Goal: Communication & Community: Ask a question

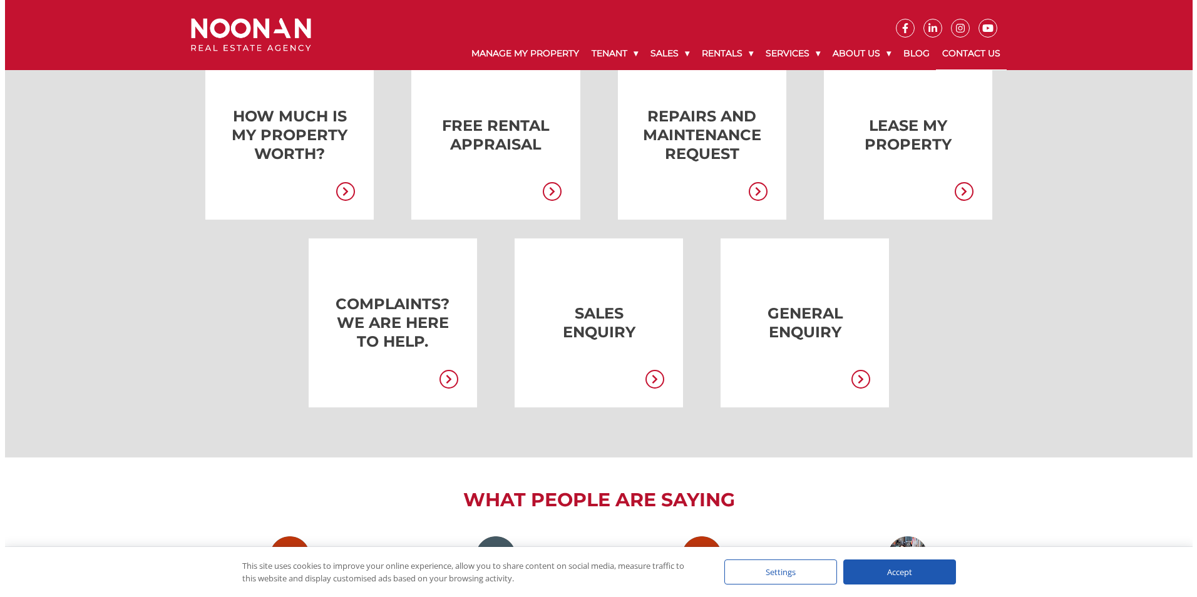
scroll to position [188, 0]
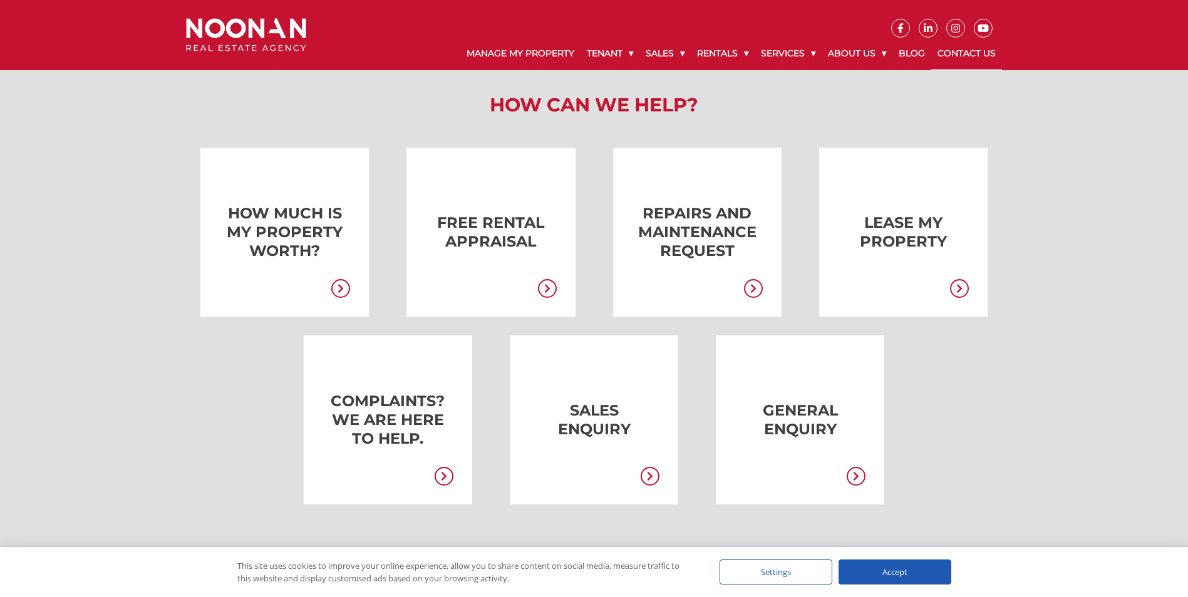
click at [844, 408] on link at bounding box center [781, 420] width 168 height 169
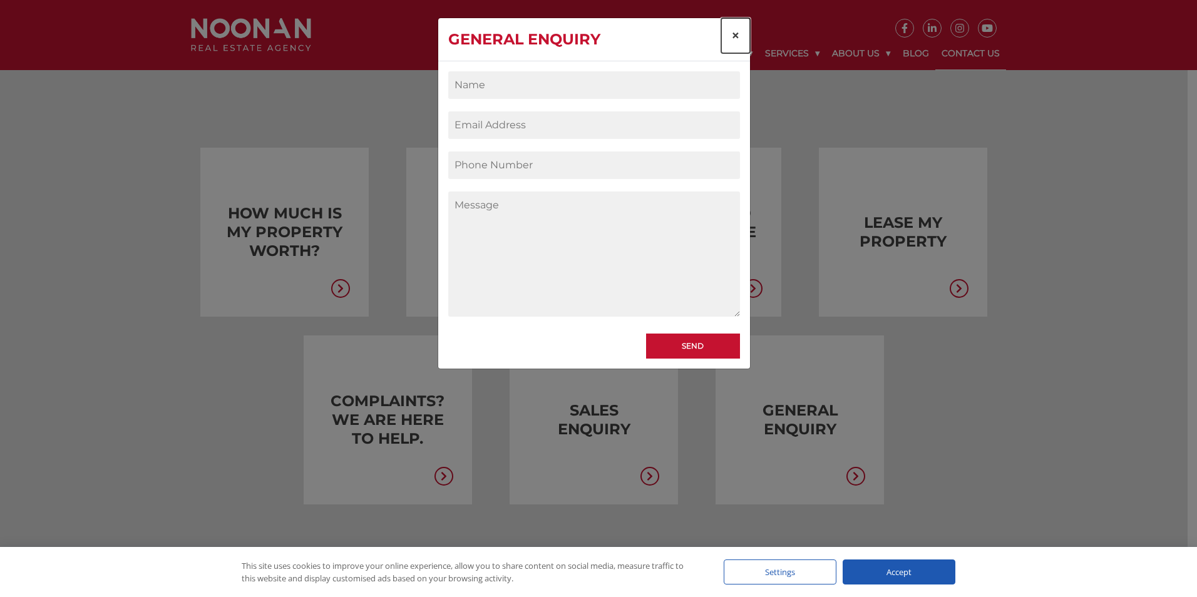
click at [741, 33] on button "×" at bounding box center [735, 35] width 29 height 35
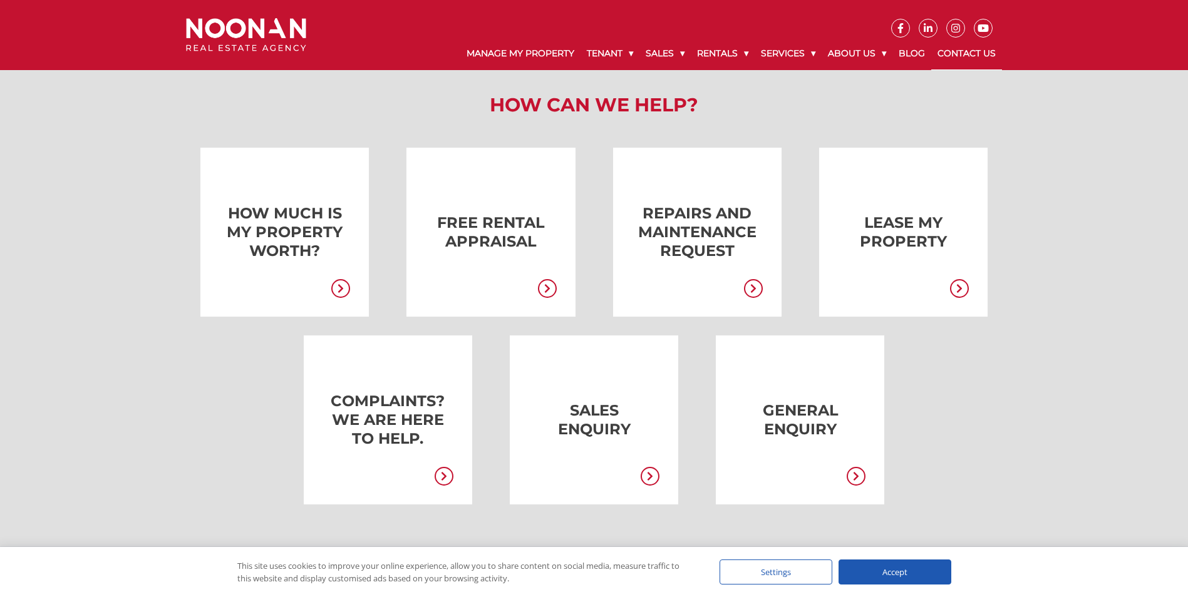
click at [824, 409] on link at bounding box center [781, 420] width 168 height 169
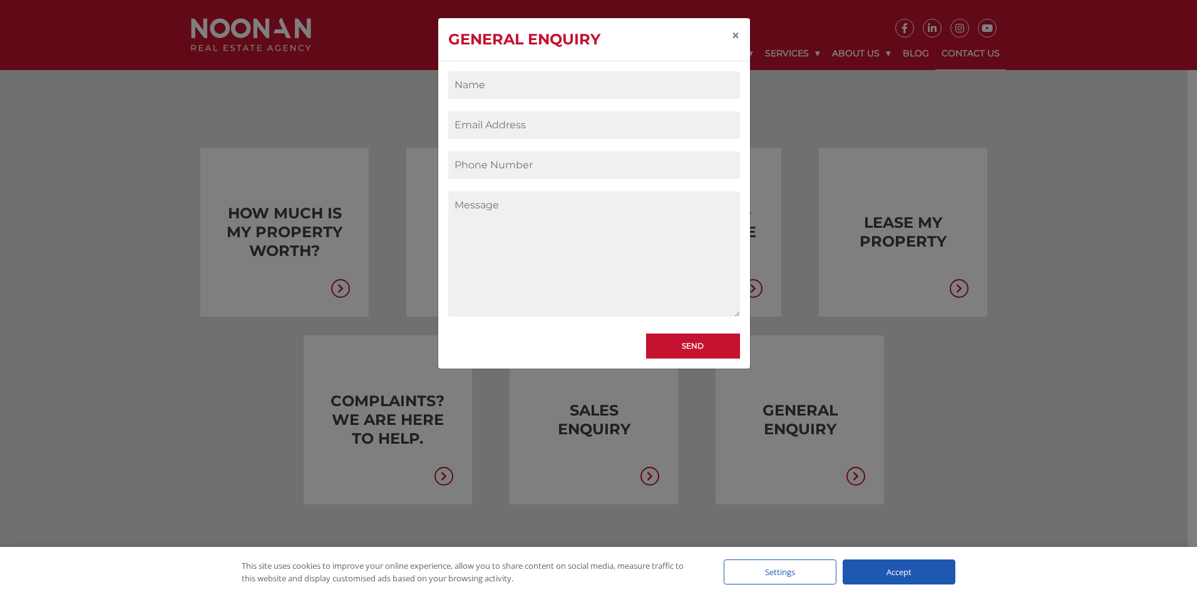
paste textarea "Loremip: Dolorsi ame Consec Adipisc – [Elit Sedd Eius] Temp [Inci Utlabo Etdolo…"
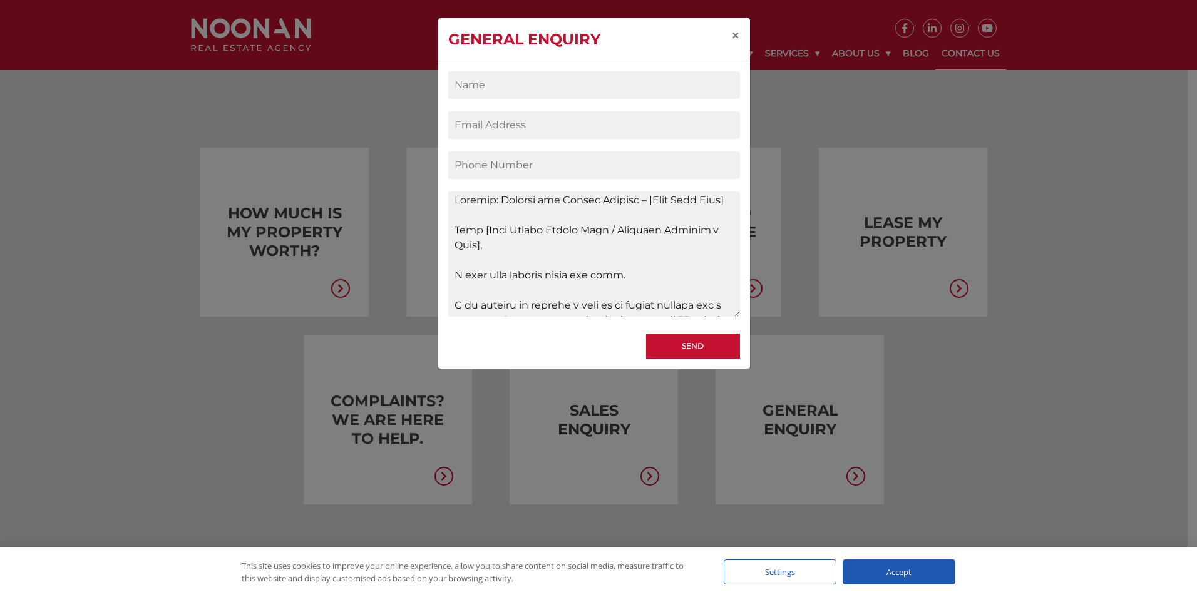
scroll to position [0, 0]
drag, startPoint x: 640, startPoint y: 205, endPoint x: 738, endPoint y: 201, distance: 97.7
click at [738, 201] on textarea "Contact form" at bounding box center [594, 254] width 292 height 125
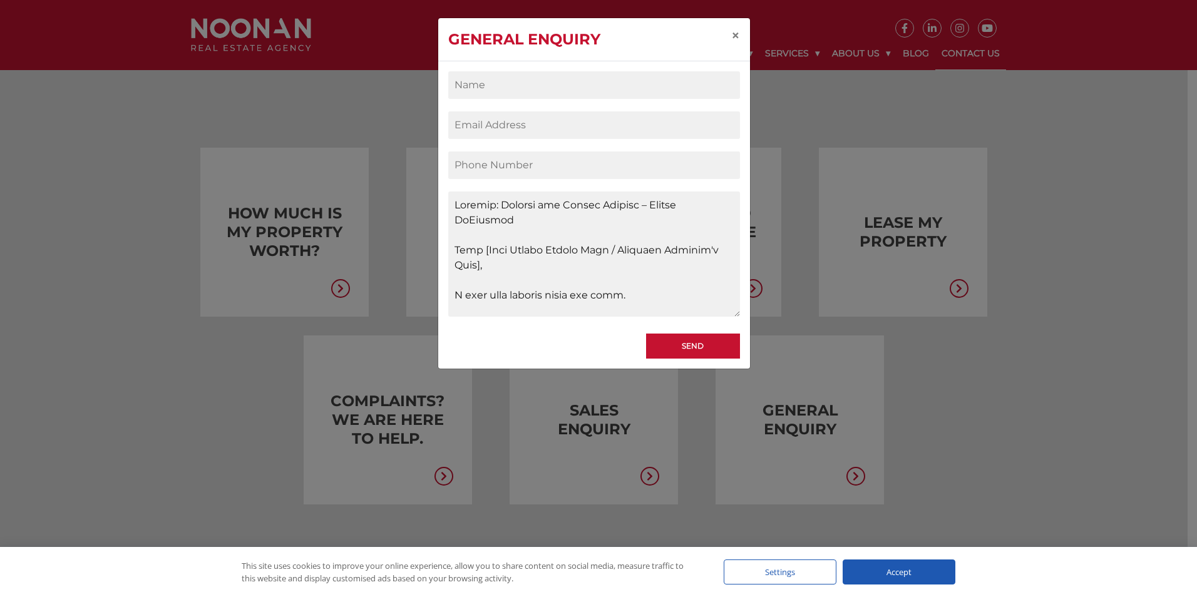
drag, startPoint x: 493, startPoint y: 268, endPoint x: 477, endPoint y: 248, distance: 25.4
click at [477, 248] on textarea "Contact form" at bounding box center [594, 254] width 292 height 125
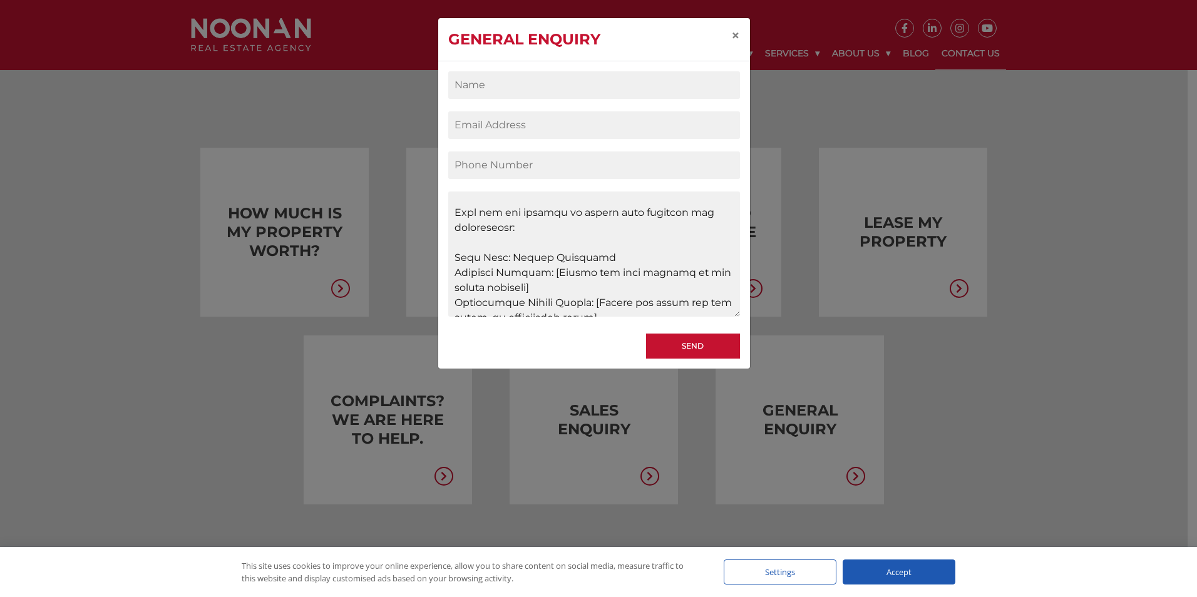
scroll to position [250, 0]
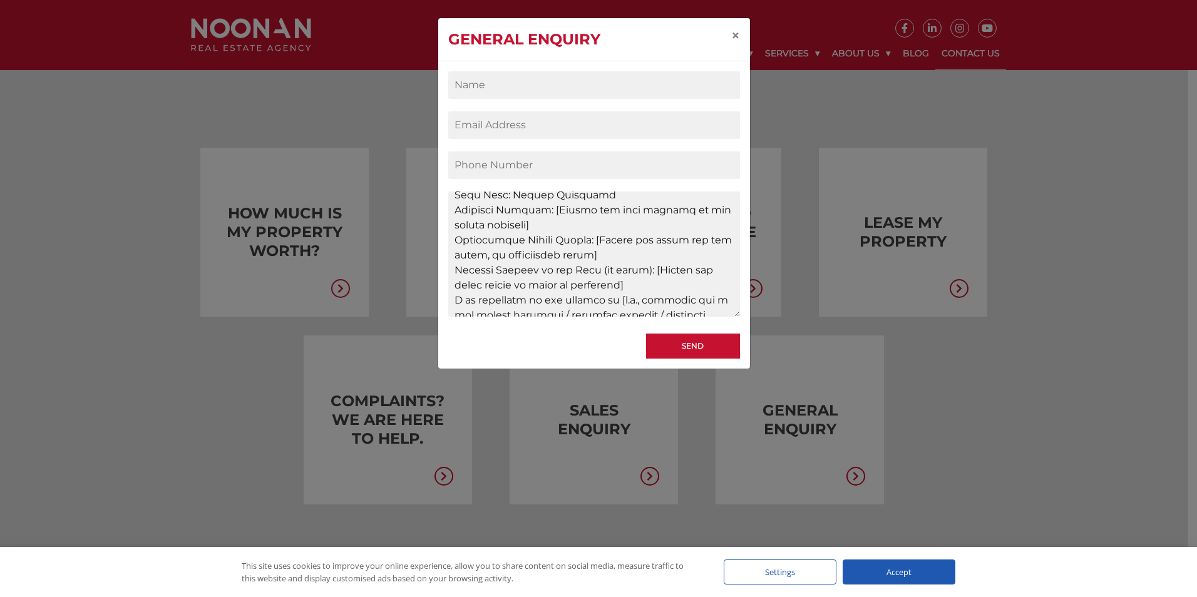
drag, startPoint x: 545, startPoint y: 225, endPoint x: 709, endPoint y: 238, distance: 164.6
click at [709, 238] on textarea "Contact form" at bounding box center [594, 254] width 292 height 125
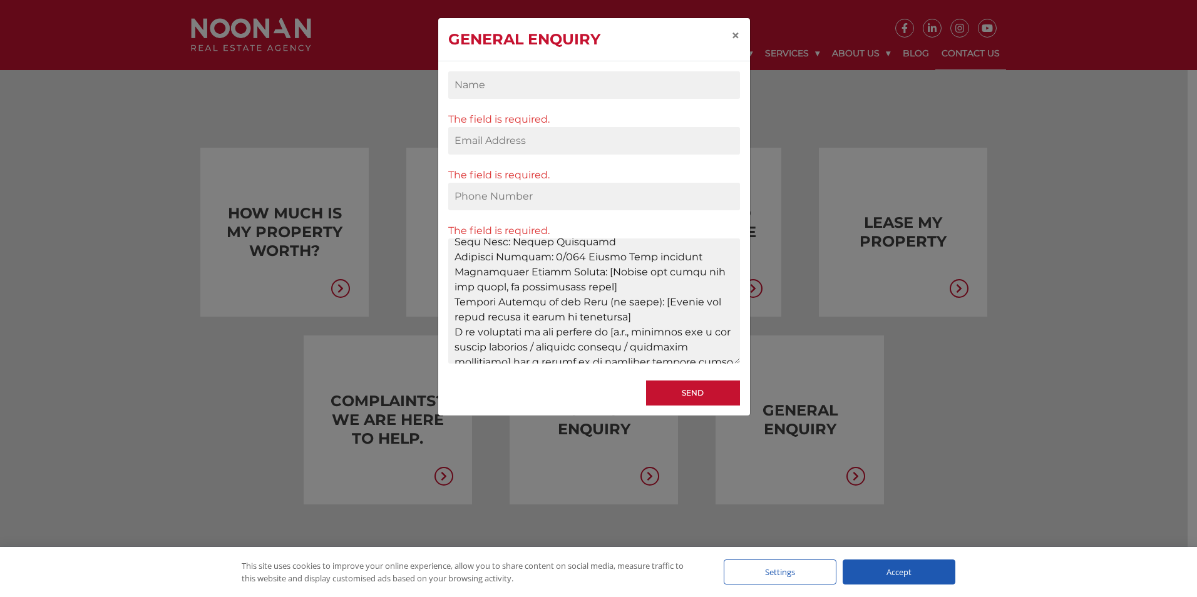
click at [636, 275] on textarea "Contact form" at bounding box center [594, 301] width 292 height 125
click at [702, 267] on textarea "Contact form" at bounding box center [594, 301] width 292 height 125
drag, startPoint x: 595, startPoint y: 286, endPoint x: 604, endPoint y: 298, distance: 15.7
click at [604, 298] on textarea "Contact form" at bounding box center [594, 301] width 292 height 125
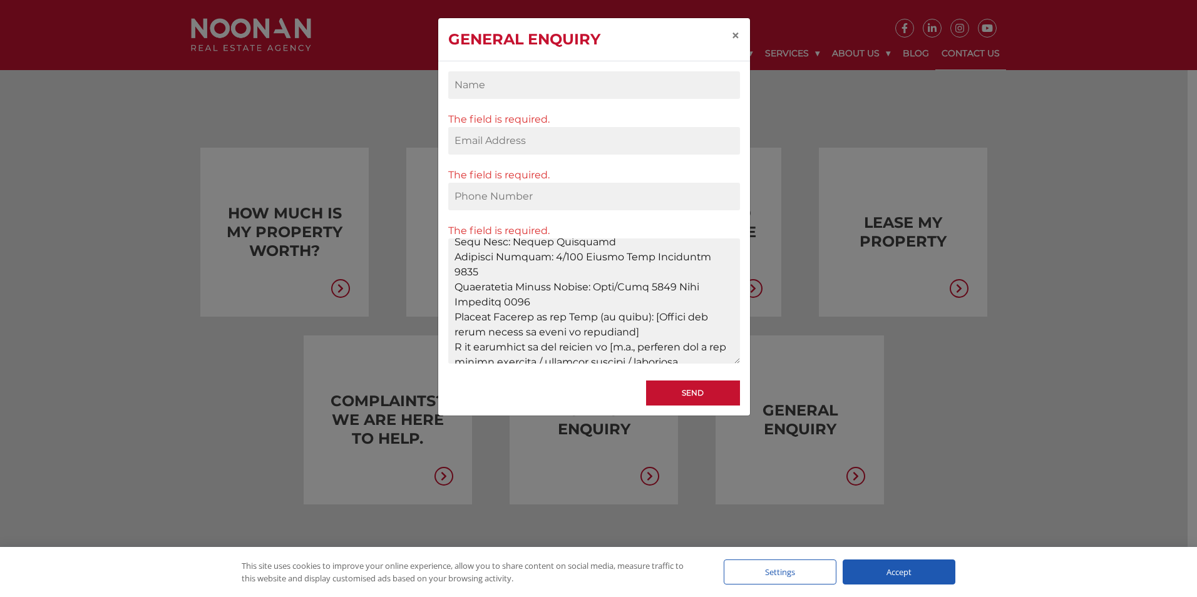
drag, startPoint x: 648, startPoint y: 320, endPoint x: 709, endPoint y: 330, distance: 62.2
click at [709, 330] on textarea "Contact form" at bounding box center [594, 301] width 292 height 125
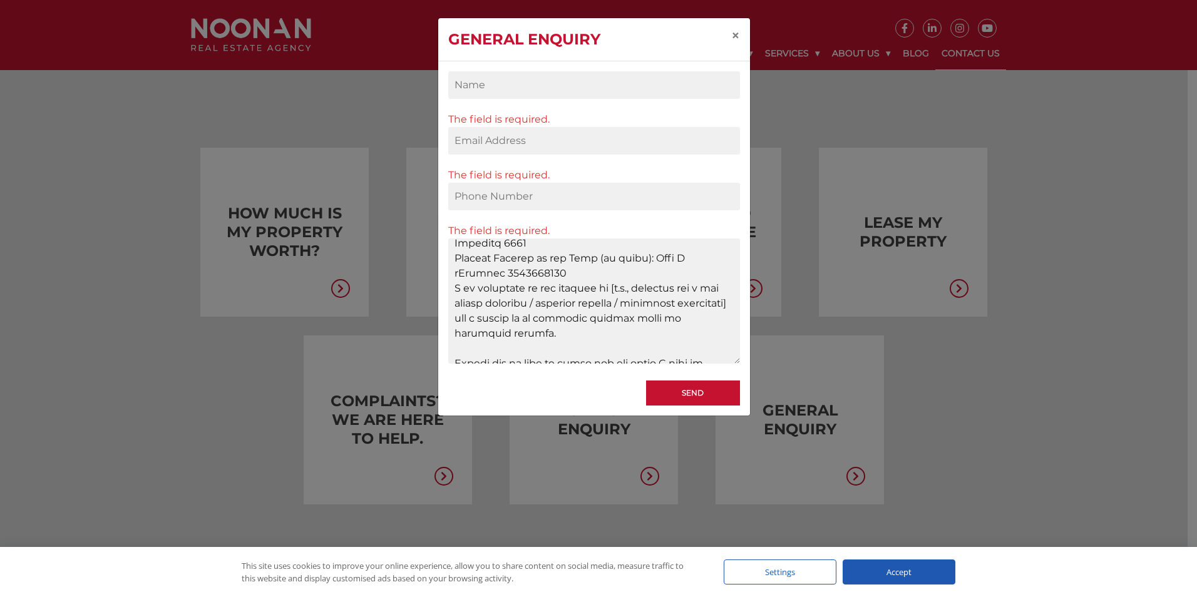
scroll to position [313, 0]
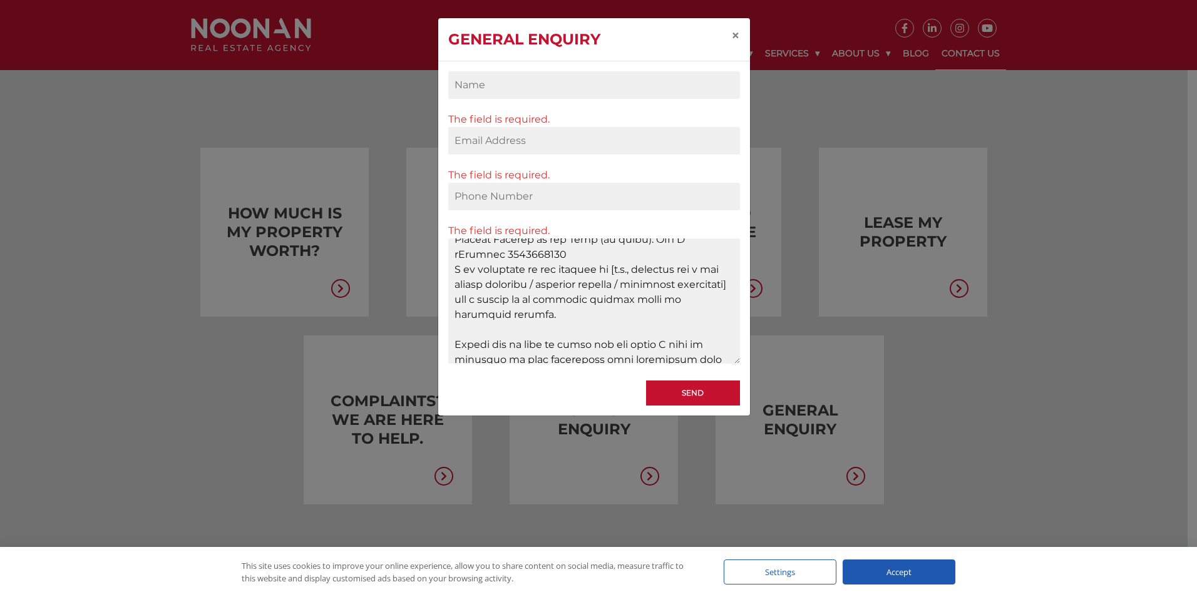
drag, startPoint x: 558, startPoint y: 298, endPoint x: 512, endPoint y: 317, distance: 50.2
click at [512, 317] on textarea "Contact form" at bounding box center [594, 301] width 292 height 125
drag, startPoint x: 634, startPoint y: 284, endPoint x: 611, endPoint y: 284, distance: 23.2
click at [611, 284] on textarea "Contact form" at bounding box center [594, 301] width 292 height 125
click at [532, 300] on textarea "Contact form" at bounding box center [594, 301] width 292 height 125
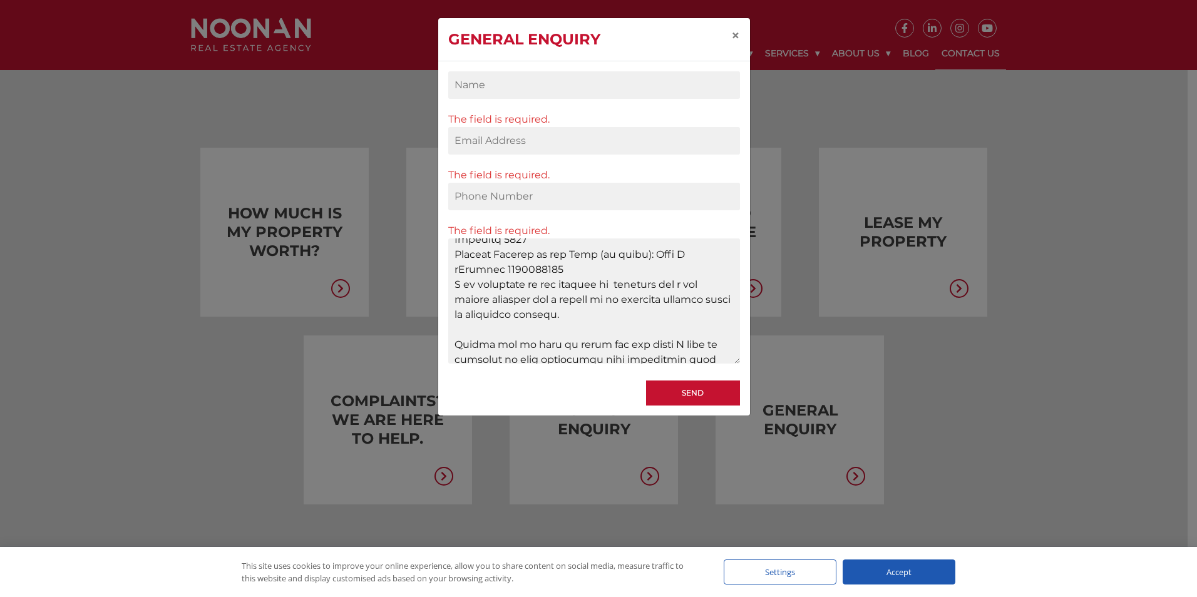
scroll to position [376, 0]
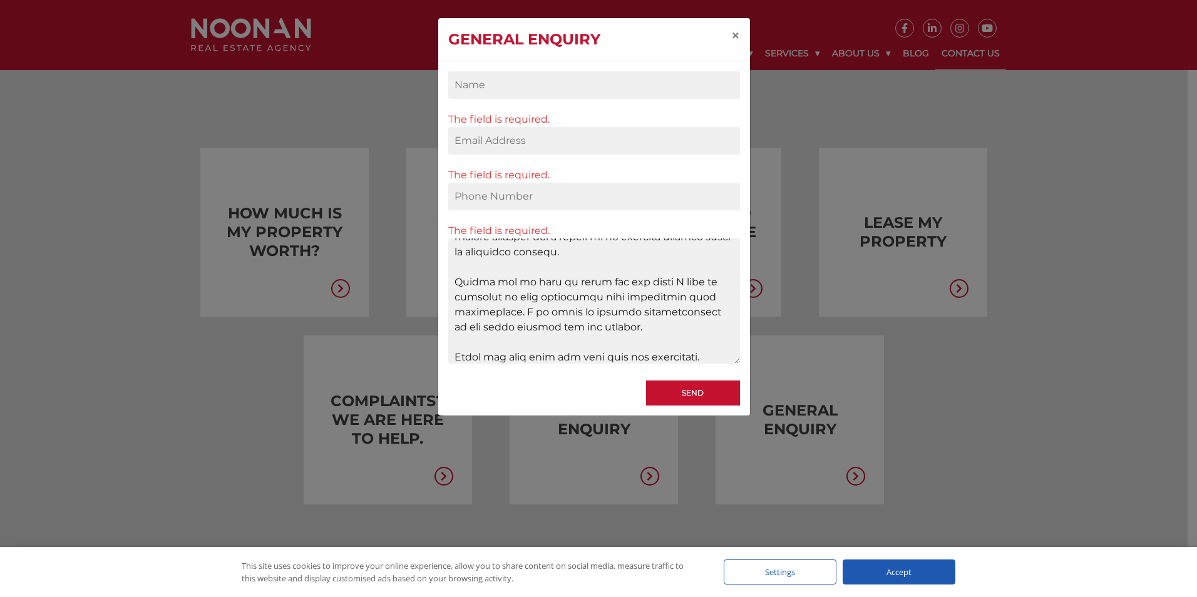
drag, startPoint x: 506, startPoint y: 297, endPoint x: 537, endPoint y: 297, distance: 30.7
click at [537, 297] on textarea "Contact form" at bounding box center [594, 301] width 292 height 125
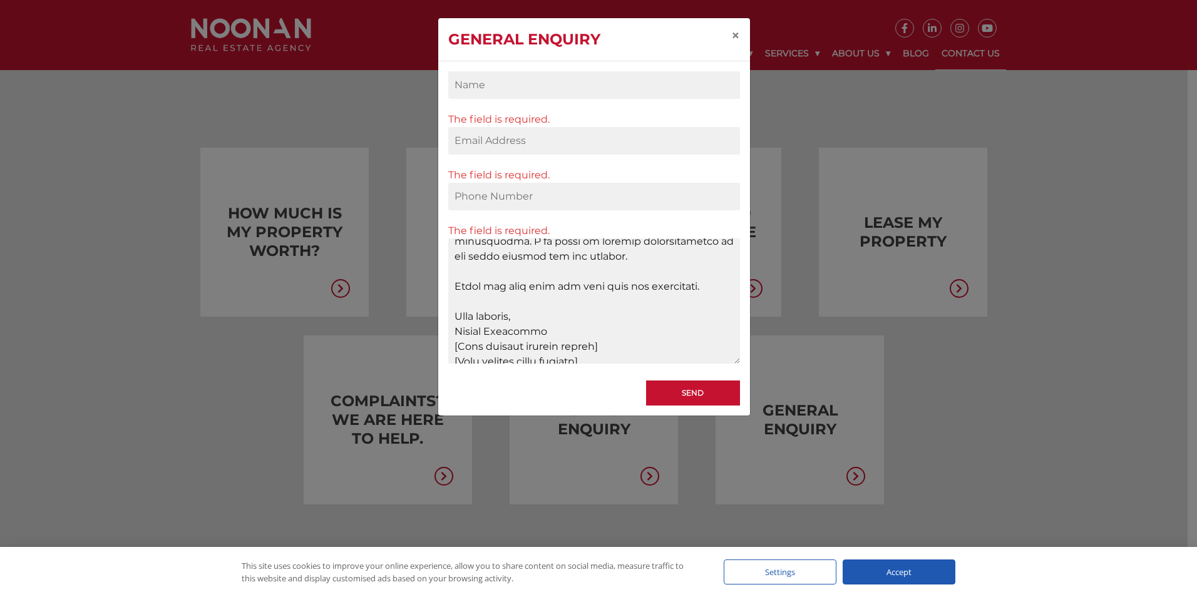
scroll to position [458, 0]
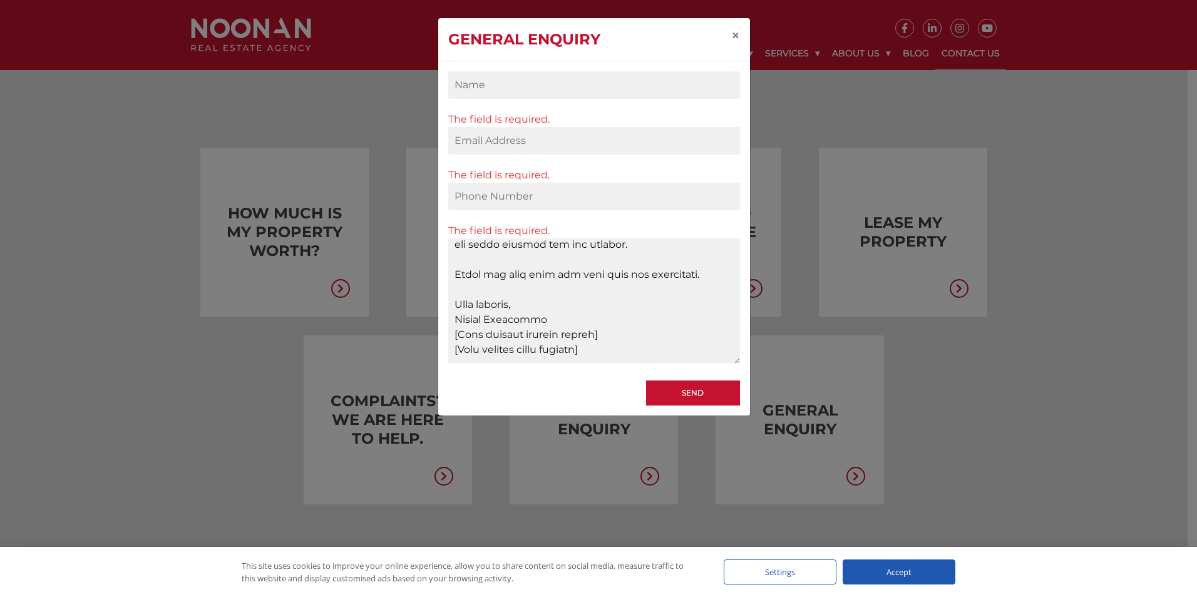
drag, startPoint x: 605, startPoint y: 335, endPoint x: 460, endPoint y: 332, distance: 144.7
click at [460, 332] on textarea "Contact form" at bounding box center [594, 301] width 292 height 125
click at [478, 336] on textarea "Contact form" at bounding box center [594, 301] width 292 height 125
click at [499, 335] on textarea "Contact form" at bounding box center [594, 301] width 292 height 125
drag, startPoint x: 600, startPoint y: 351, endPoint x: 448, endPoint y: 351, distance: 152.8
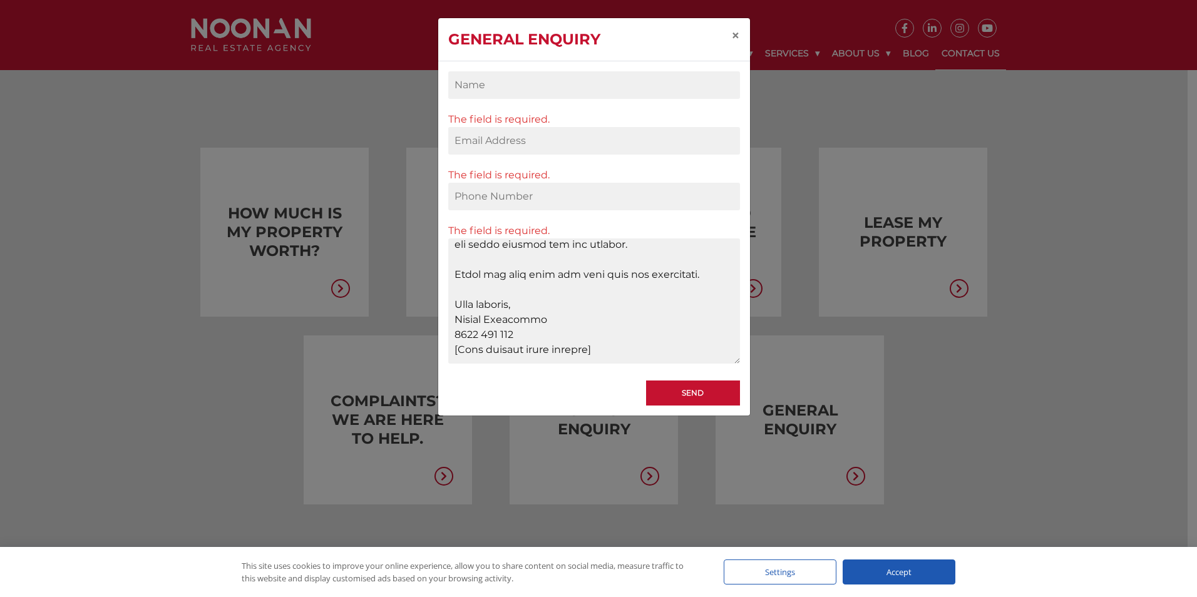
click at [448, 351] on textarea "Contact form" at bounding box center [594, 301] width 292 height 125
type textarea "Loremip: Dolorsi ame Consec Adipisc – Elitse DoEiusmod Temp Incidid, U labo etd…"
drag, startPoint x: 588, startPoint y: 349, endPoint x: 446, endPoint y: 303, distance: 149.3
click at [446, 303] on div "The field is required. The field is required. The field is required. The field …" at bounding box center [594, 238] width 312 height 354
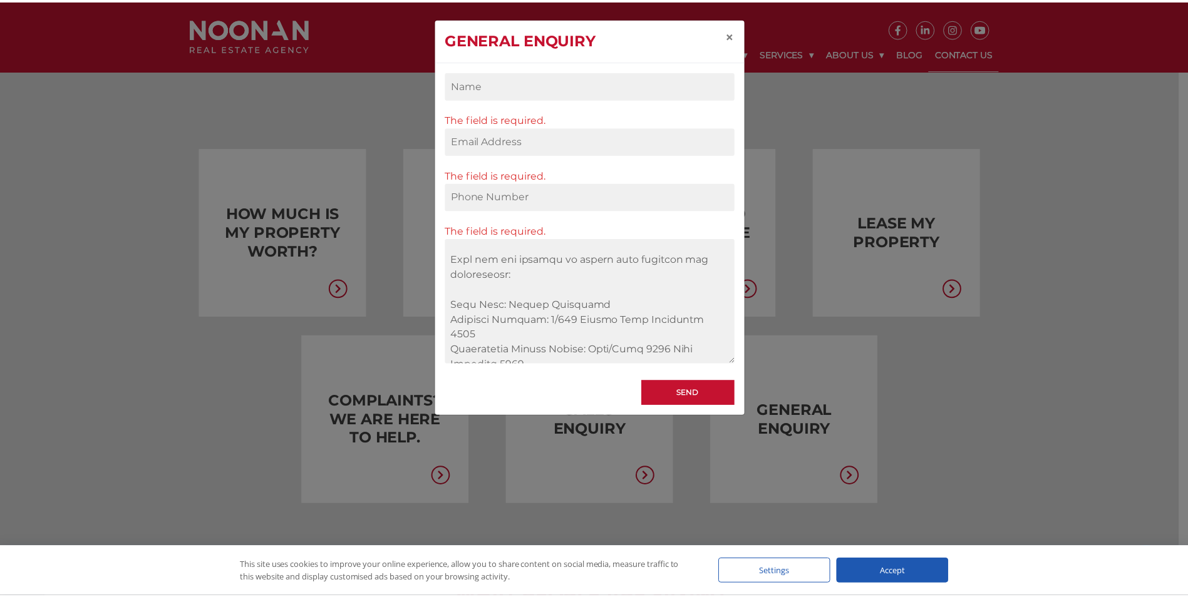
scroll to position [250, 0]
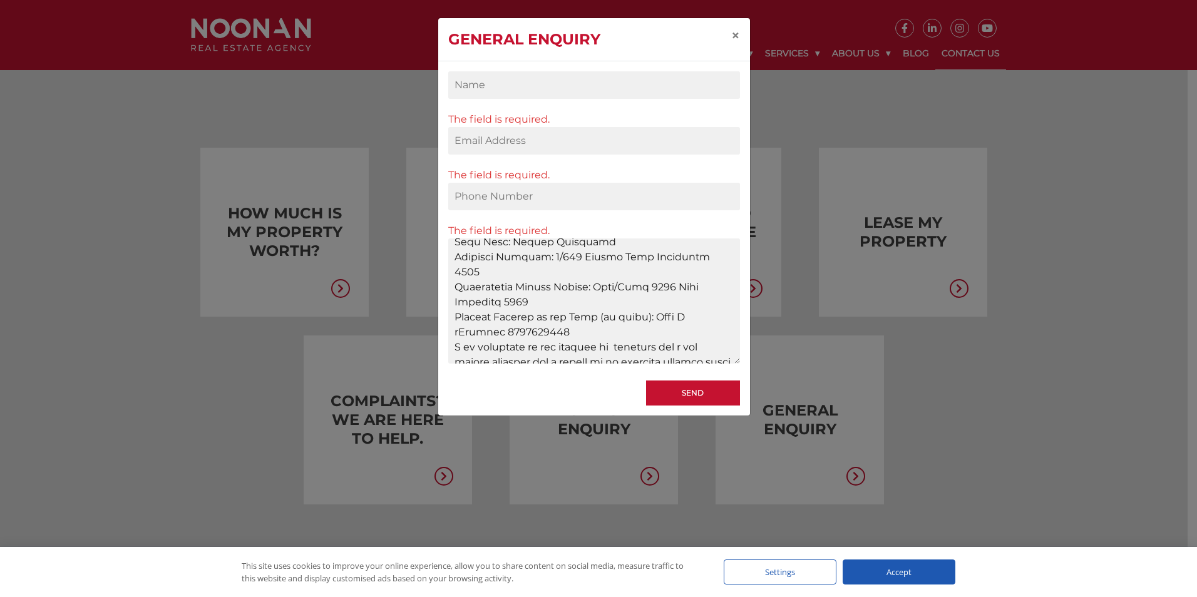
drag, startPoint x: 567, startPoint y: 333, endPoint x: 448, endPoint y: 262, distance: 138.4
click at [448, 262] on textarea "Contact form" at bounding box center [594, 301] width 292 height 125
click at [738, 40] on span "×" at bounding box center [735, 35] width 9 height 18
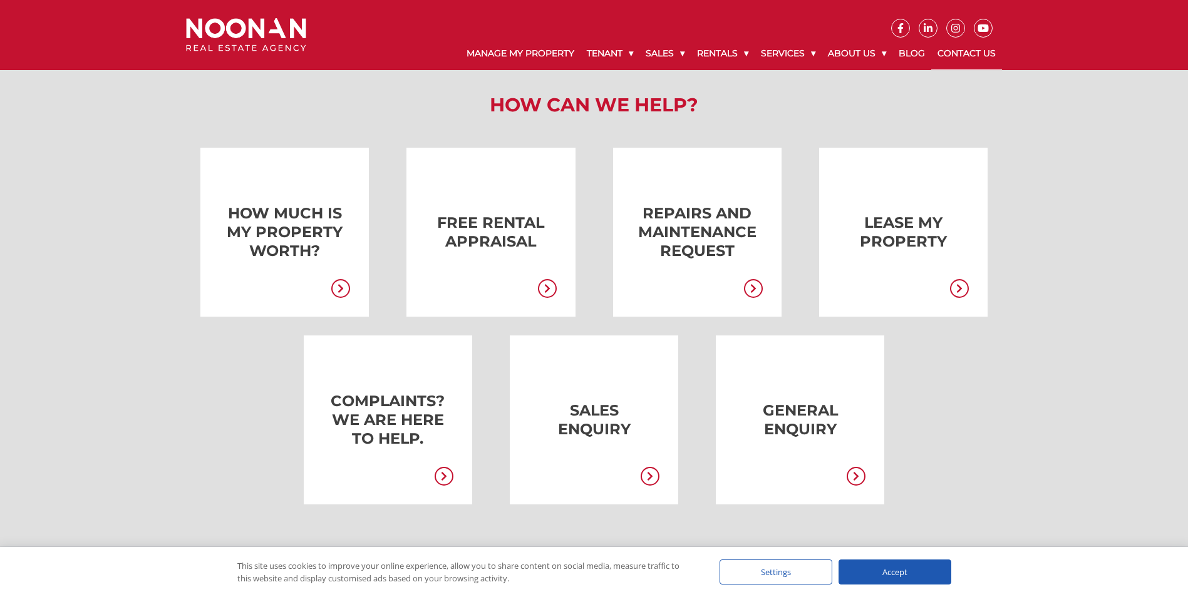
click at [961, 51] on link "Contact Us" at bounding box center [966, 54] width 71 height 33
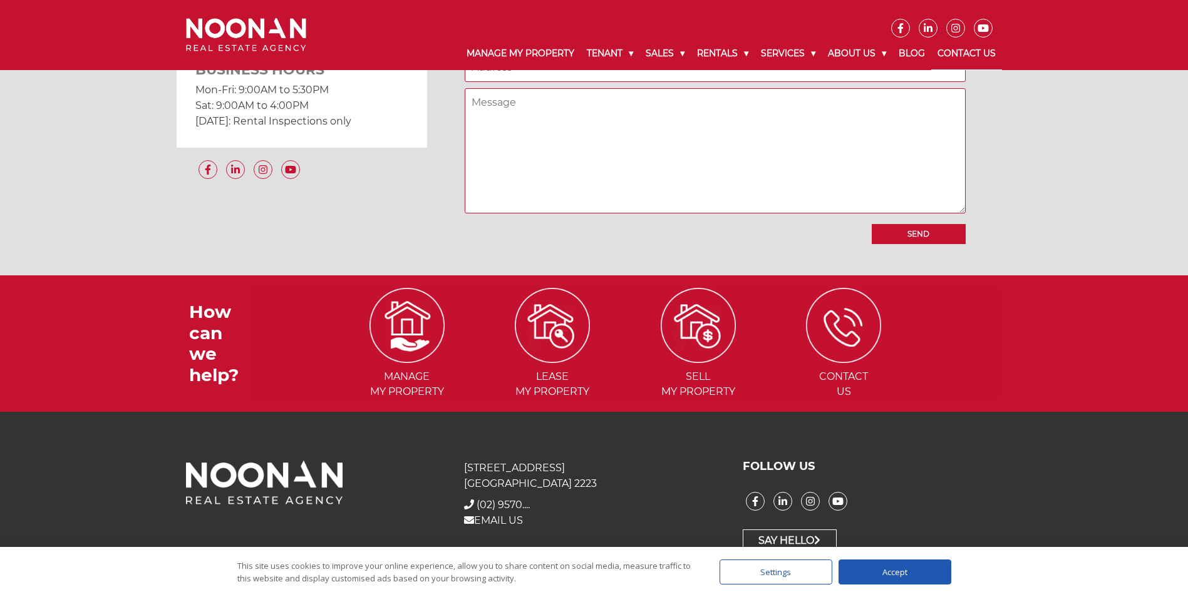
scroll to position [1139, 0]
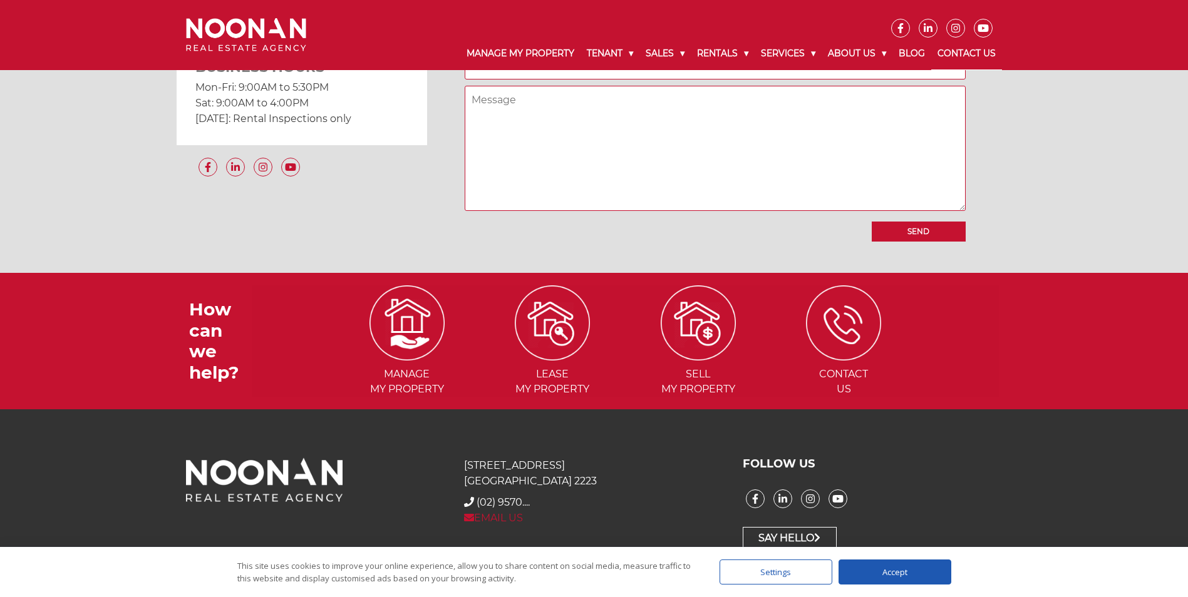
click at [502, 513] on link "EMAIL US" at bounding box center [493, 518] width 59 height 12
paste textarea "Dear [PERSON_NAME], I hope this message finds you well. I am writing to kindly …"
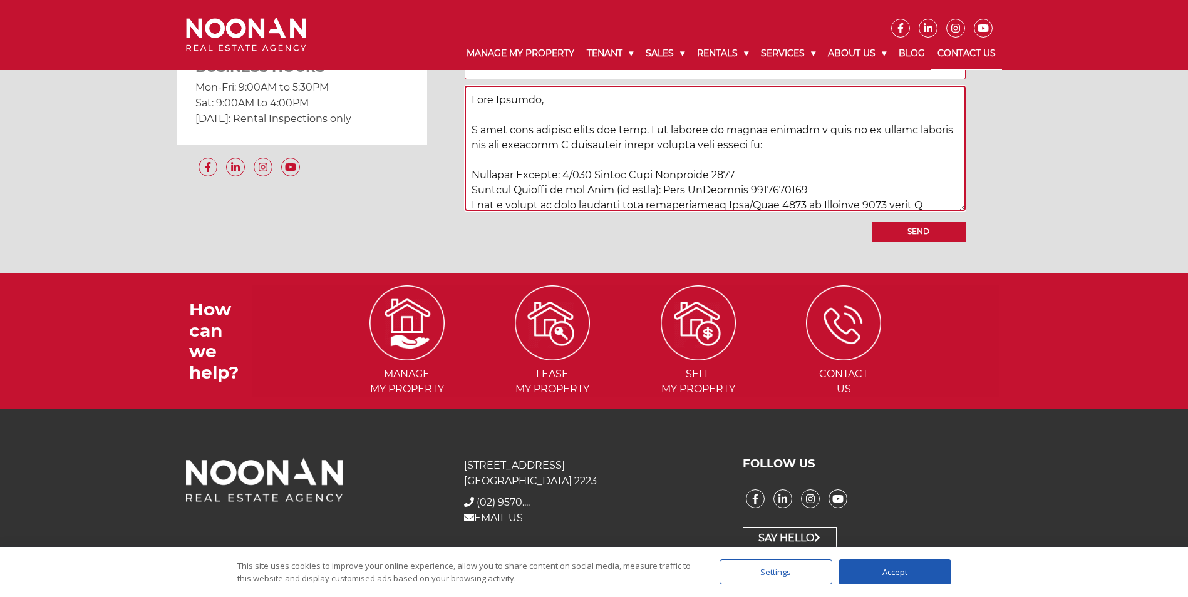
scroll to position [317, 0]
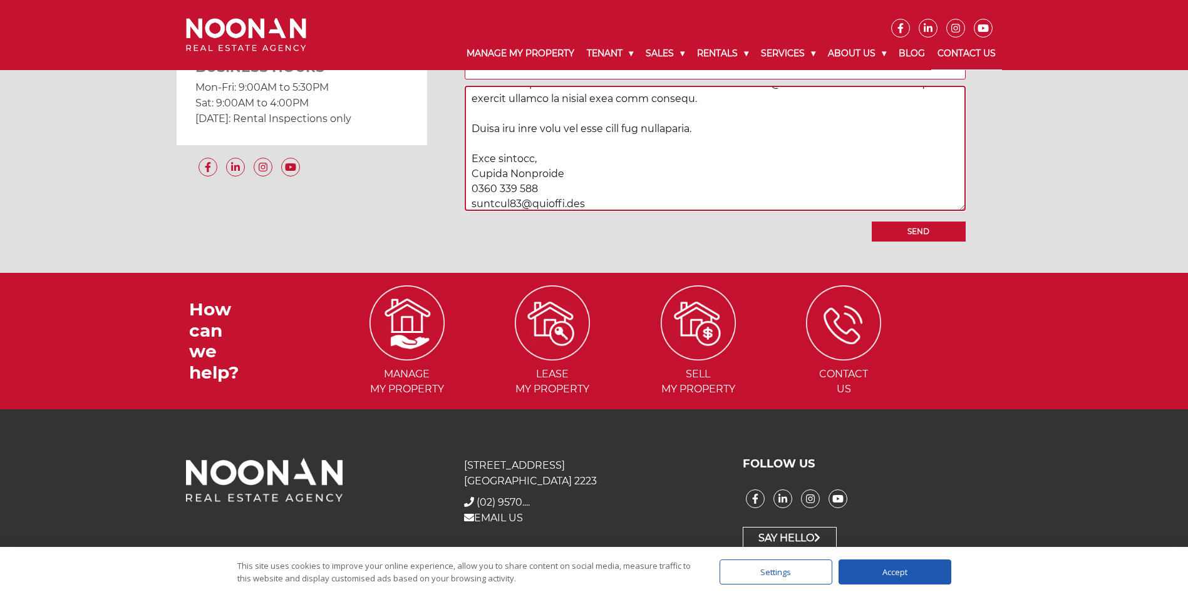
type textarea "Dear [PERSON_NAME], I hope this message finds you well. I am writing to kindly …"
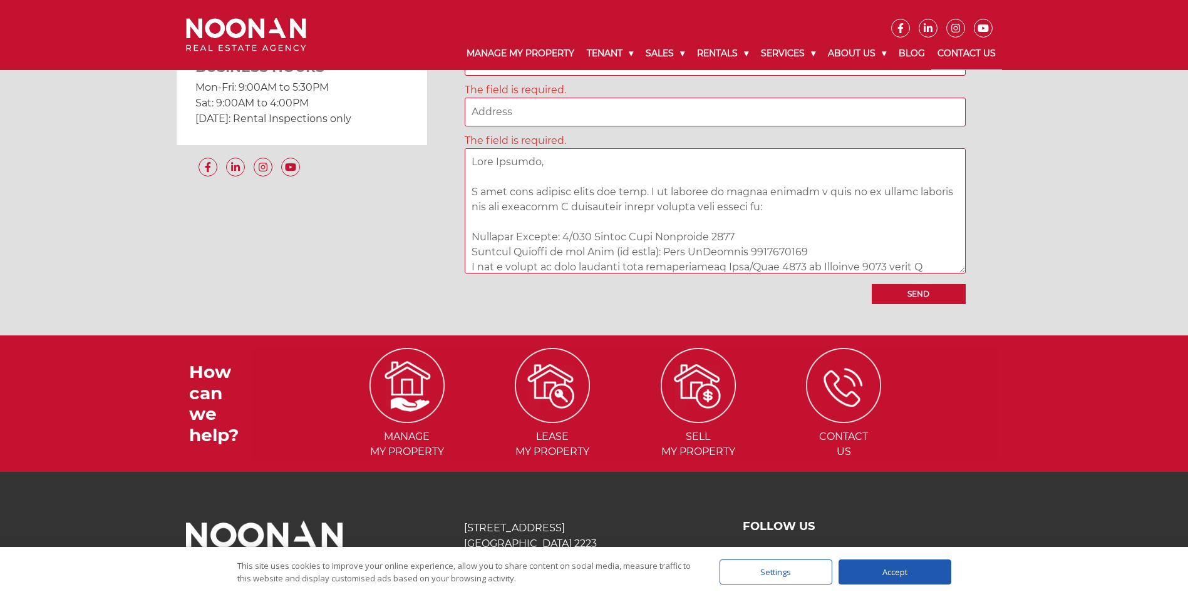
scroll to position [0, 0]
